Goal: Task Accomplishment & Management: Use online tool/utility

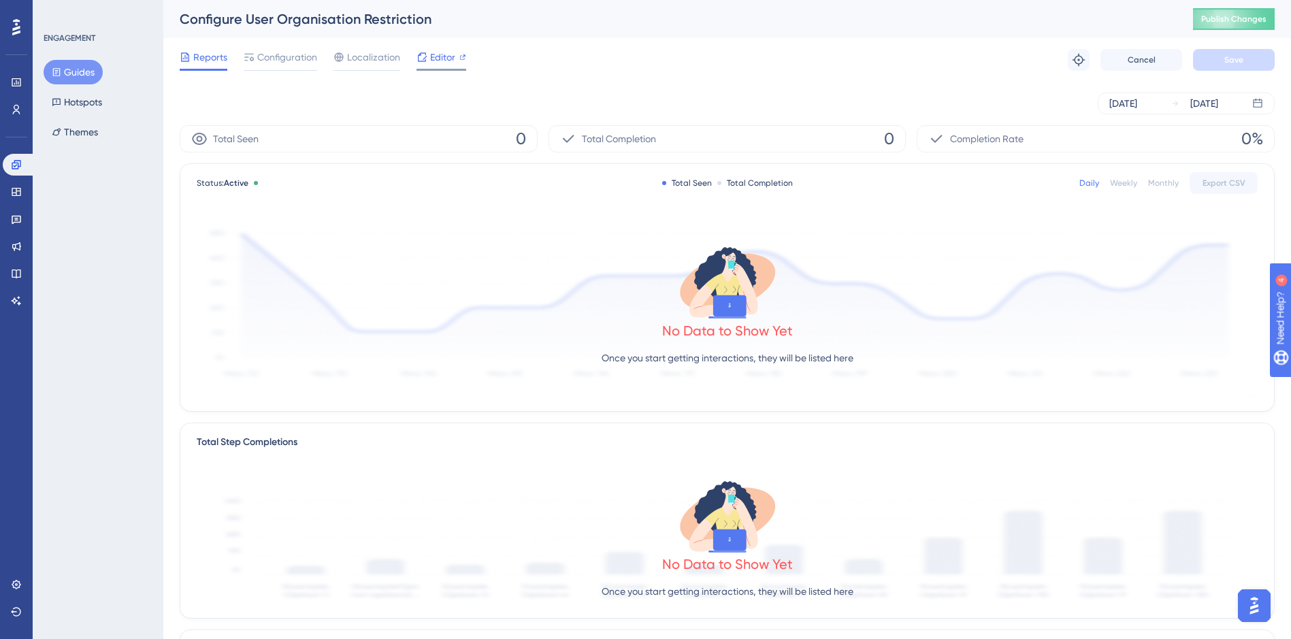
click at [465, 56] on icon at bounding box center [462, 57] width 7 height 7
click at [0, 0] on span "Publish Changes" at bounding box center [0, 0] width 0 height 0
